Goal: Information Seeking & Learning: Compare options

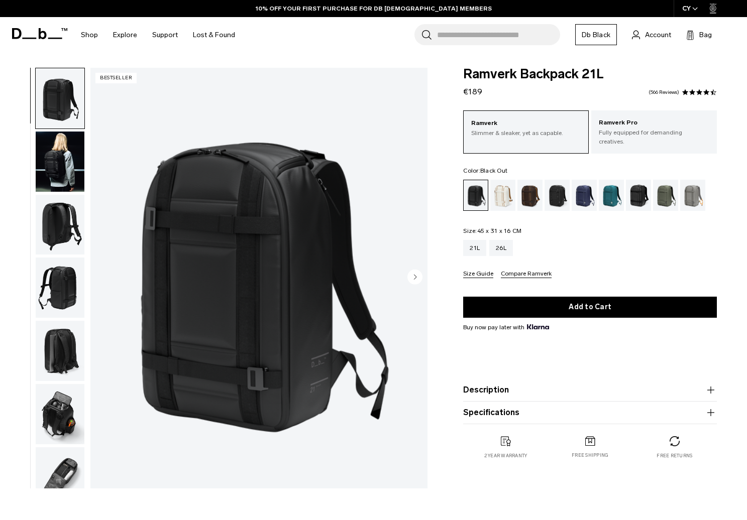
click at [47, 167] on img "button" at bounding box center [60, 162] width 49 height 60
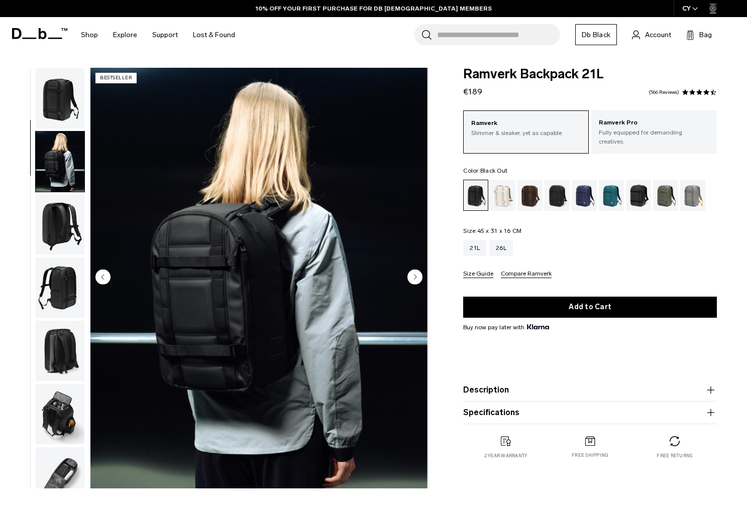
scroll to position [63, 0]
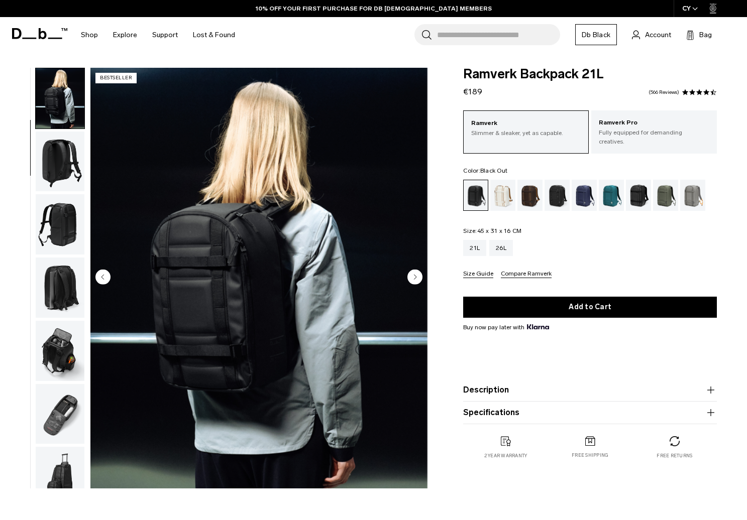
click at [58, 341] on img "button" at bounding box center [60, 351] width 49 height 60
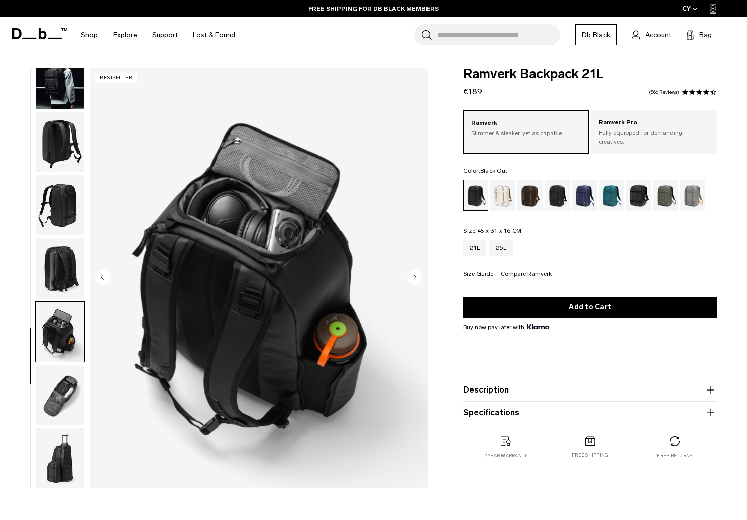
click at [60, 388] on img "button" at bounding box center [60, 395] width 49 height 60
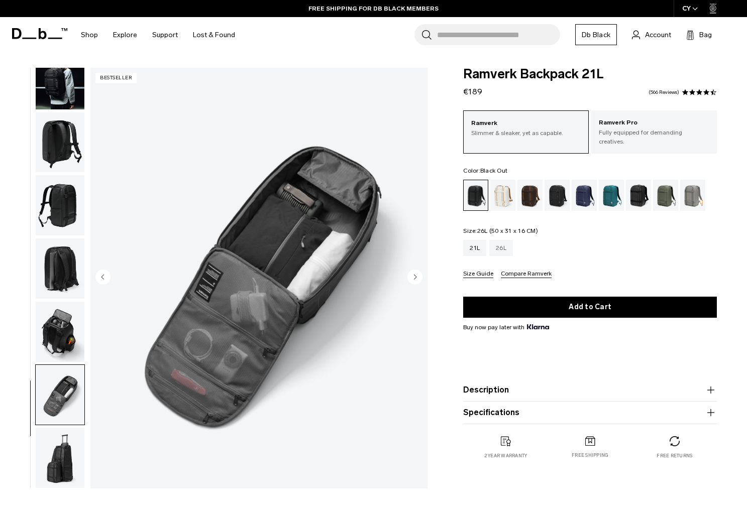
click at [505, 241] on div "26L" at bounding box center [501, 248] width 24 height 16
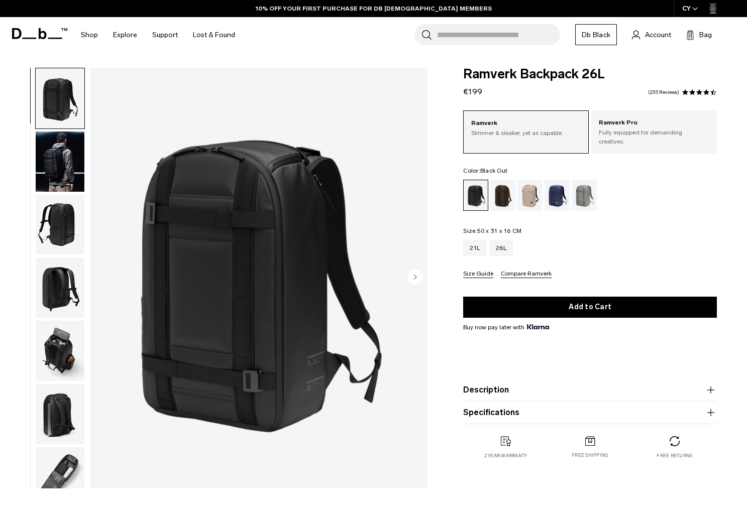
click at [60, 280] on img "button" at bounding box center [60, 288] width 49 height 60
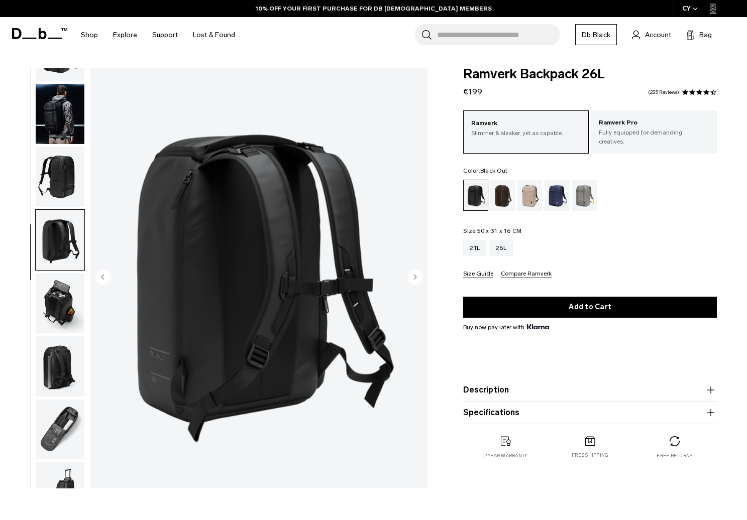
scroll to position [82, 0]
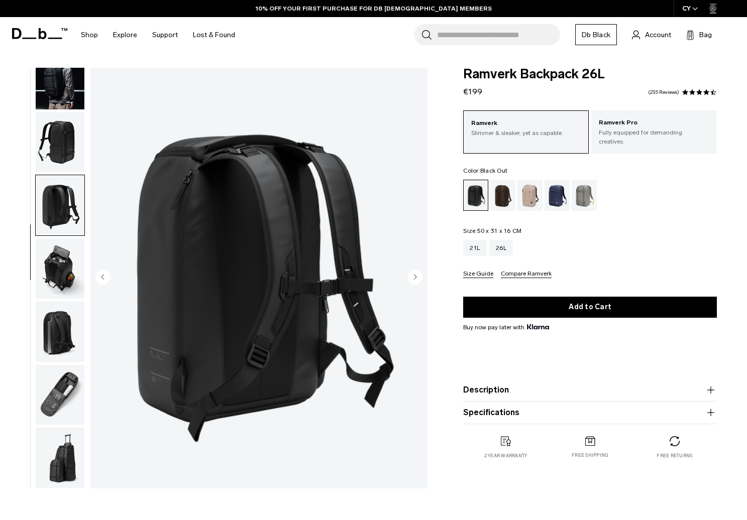
click at [61, 330] on img "button" at bounding box center [60, 332] width 49 height 60
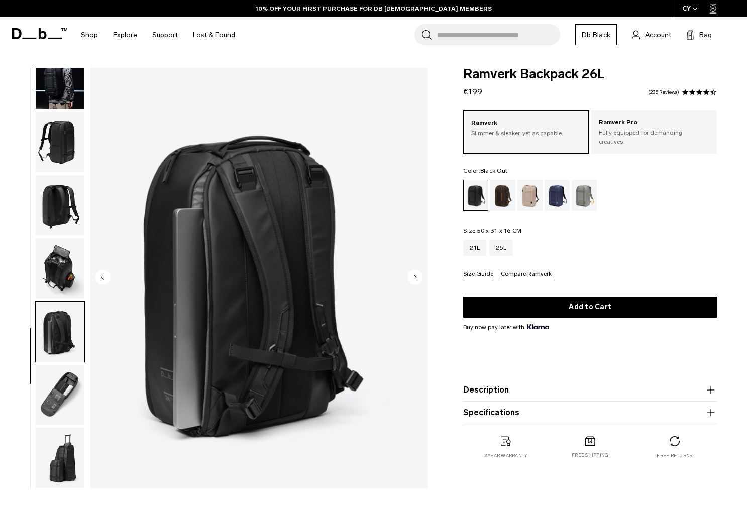
click at [60, 393] on img "button" at bounding box center [60, 395] width 49 height 60
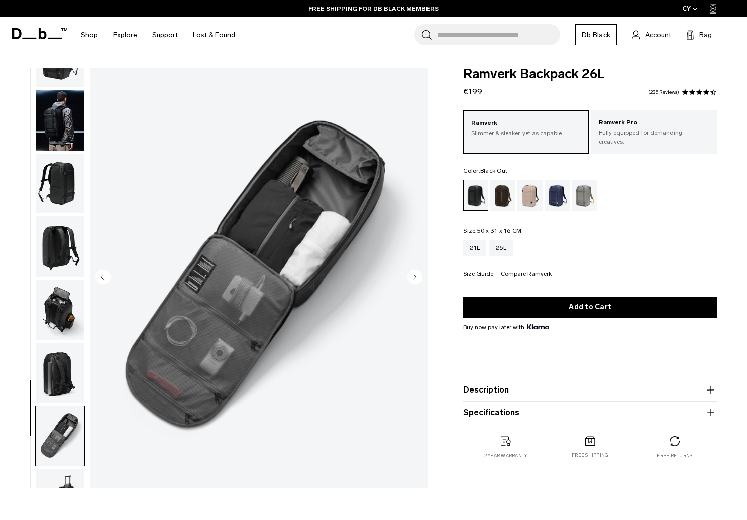
scroll to position [0, 0]
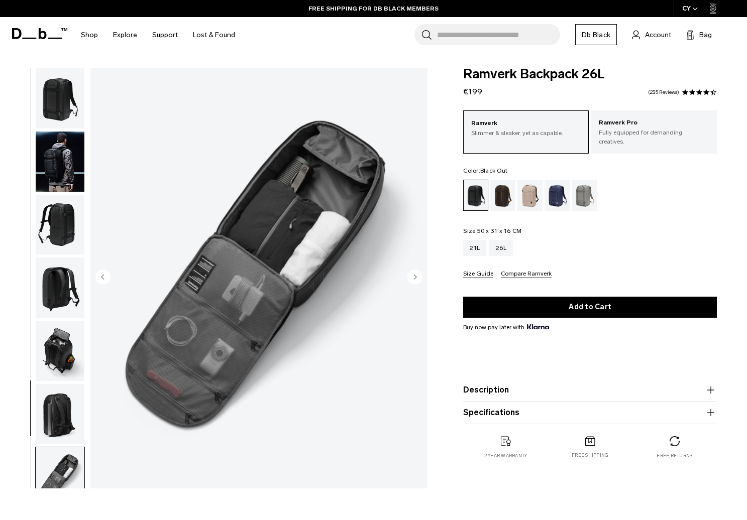
click at [61, 163] on img "button" at bounding box center [60, 162] width 49 height 60
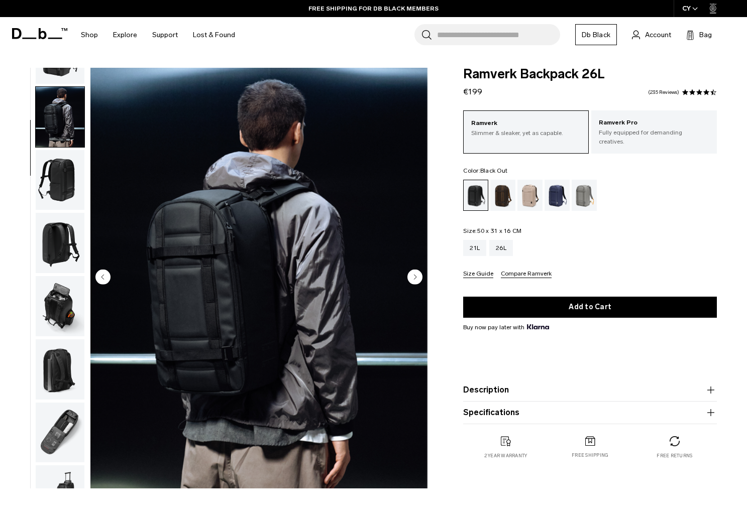
scroll to position [63, 0]
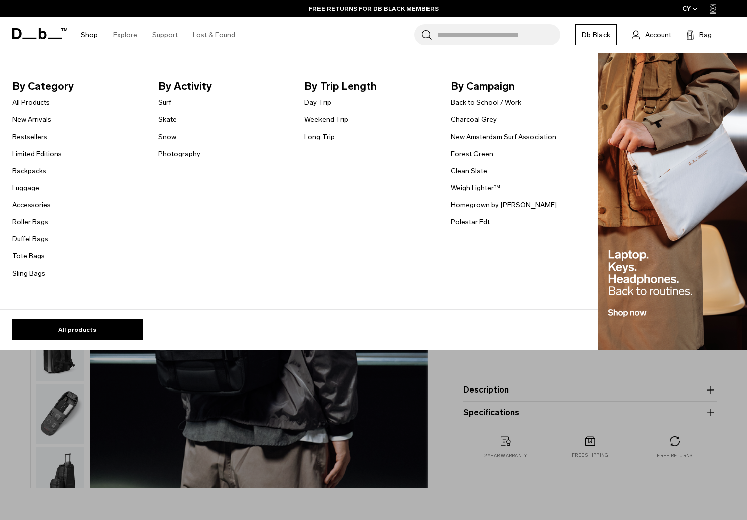
click at [39, 171] on link "Backpacks" at bounding box center [29, 171] width 34 height 11
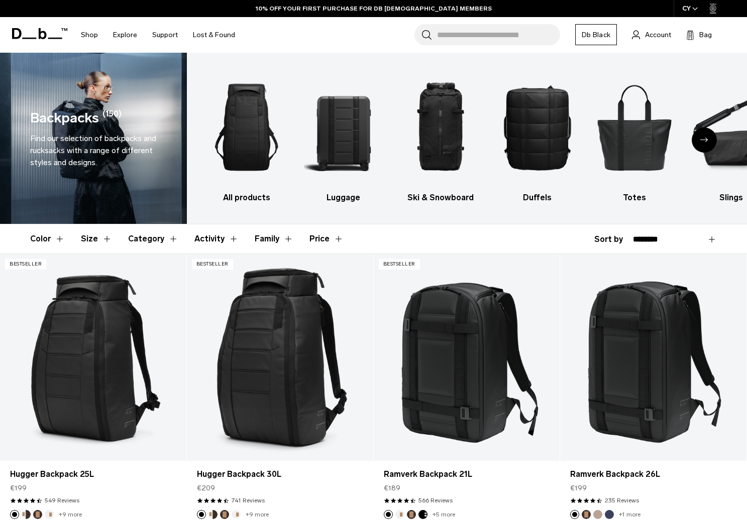
click at [717, 238] on div "Color Size Category Activity Family Price Close" at bounding box center [373, 238] width 747 height 29
click at [710, 240] on select "**********" at bounding box center [675, 239] width 84 height 9
select select "**********"
click at [633, 235] on select "**********" at bounding box center [675, 239] width 84 height 9
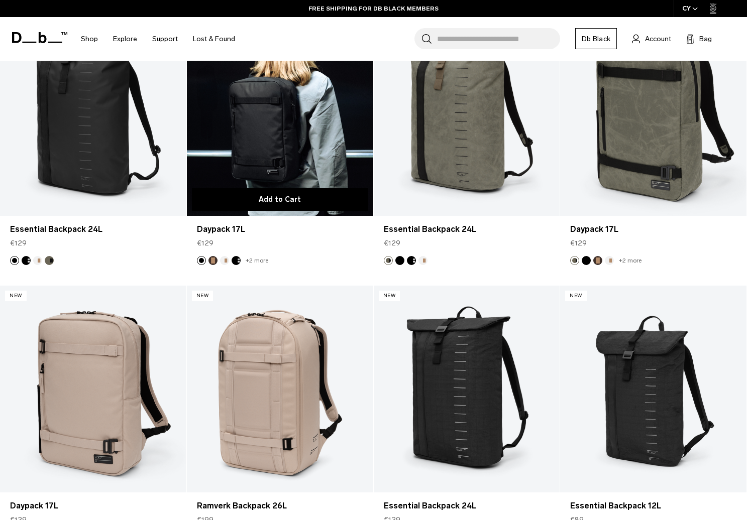
scroll to position [251, 0]
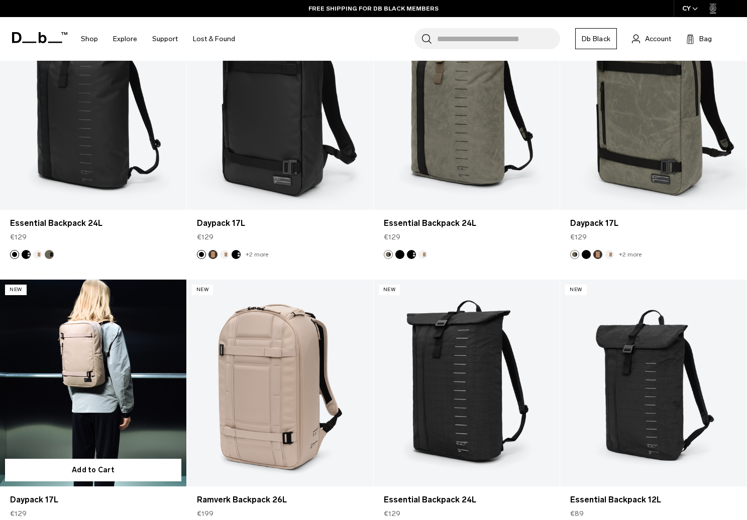
click at [93, 363] on link "Daypack 17L" at bounding box center [93, 383] width 186 height 207
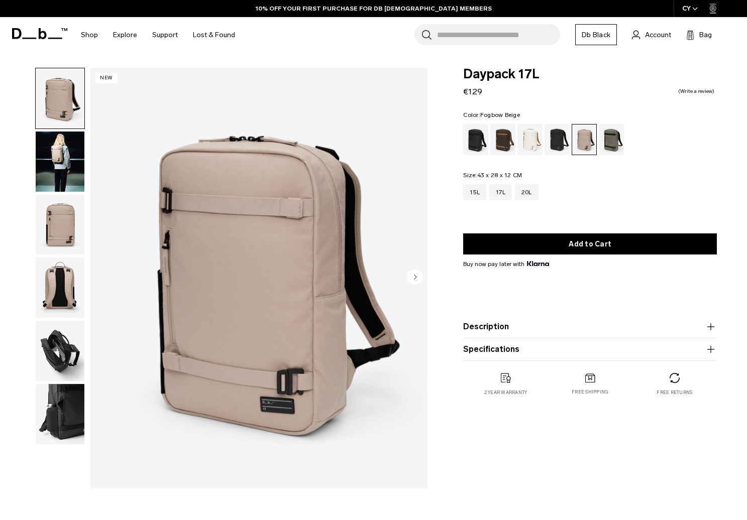
click at [284, 368] on img "1 / 6" at bounding box center [258, 278] width 337 height 421
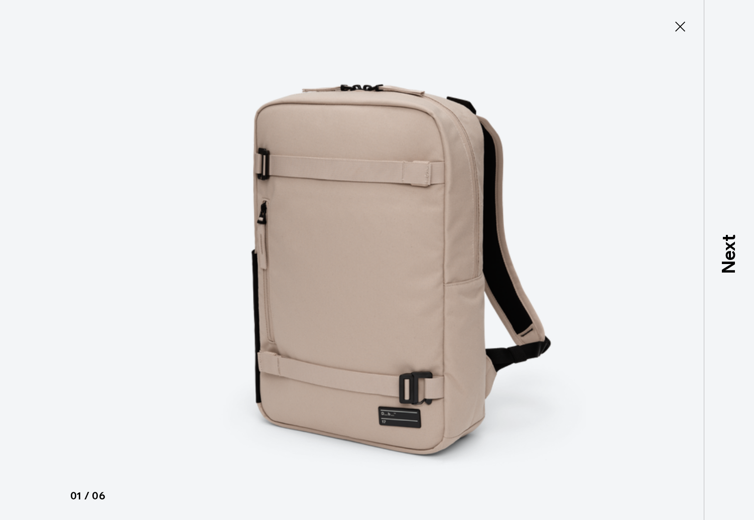
click at [398, 376] on img at bounding box center [377, 260] width 452 height 520
click at [679, 21] on icon at bounding box center [680, 27] width 16 height 16
